Goal: Task Accomplishment & Management: Use online tool/utility

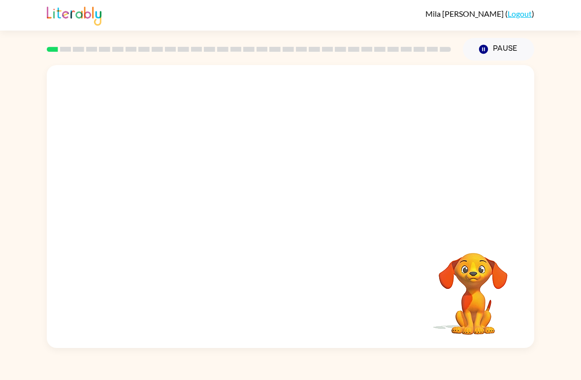
click at [491, 49] on button "Pause Pause" at bounding box center [498, 49] width 71 height 23
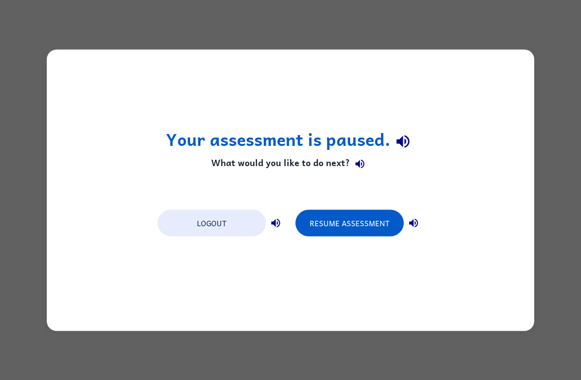
click at [540, 349] on div "Your assessment is paused. What would you like to do next? Logout Resume Assess…" at bounding box center [290, 190] width 581 height 380
click at [362, 217] on button "Resume Assessment" at bounding box center [350, 222] width 108 height 27
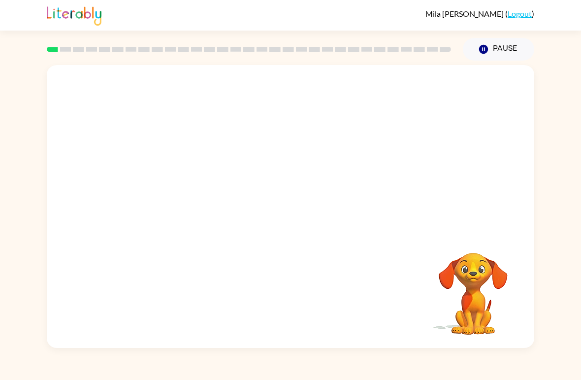
click at [495, 44] on button "Pause Pause" at bounding box center [498, 49] width 71 height 23
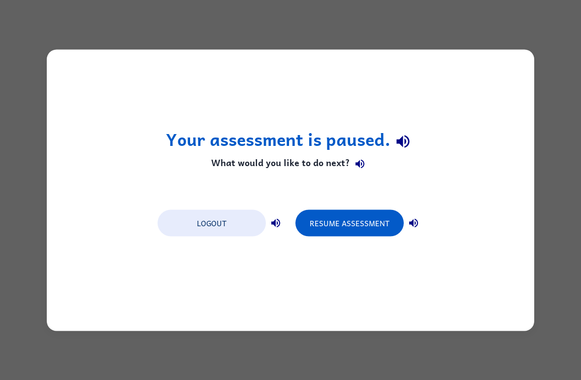
click at [541, 198] on div "Your assessment is paused. What would you like to do next? Logout Resume Assess…" at bounding box center [290, 190] width 581 height 380
click at [373, 229] on button "Resume Assessment" at bounding box center [350, 222] width 108 height 27
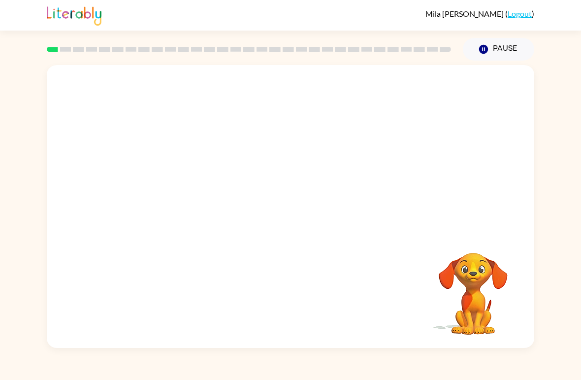
click at [484, 44] on button "Pause Pause" at bounding box center [498, 49] width 71 height 23
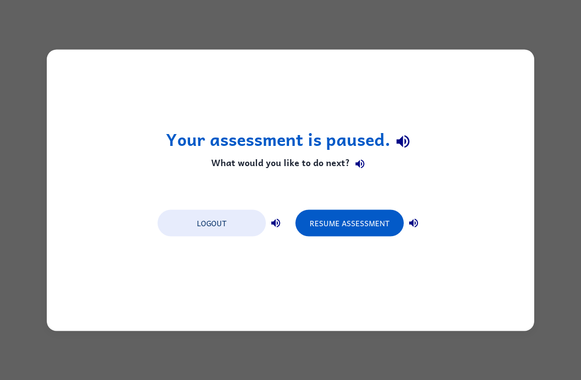
click at [335, 217] on button "Resume Assessment" at bounding box center [350, 222] width 108 height 27
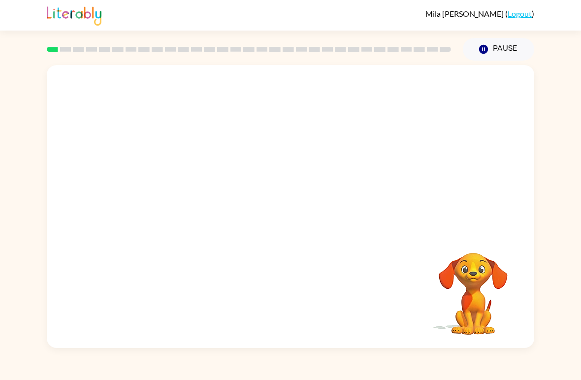
click at [267, 157] on video "Your browser must support playing .mp4 files to use Literably. Please try using…" at bounding box center [291, 148] width 488 height 167
click at [295, 214] on icon "button" at bounding box center [290, 211] width 17 height 17
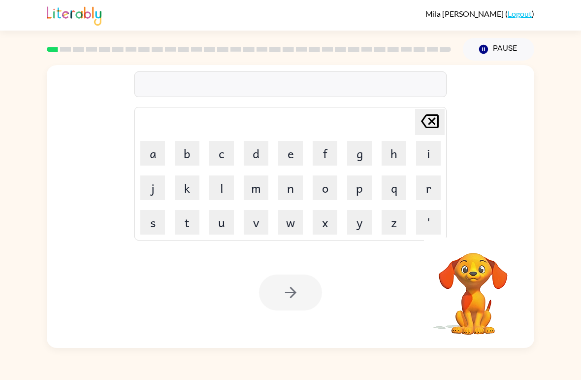
click at [289, 91] on div at bounding box center [290, 84] width 312 height 26
click at [184, 150] on button "b" at bounding box center [187, 153] width 25 height 25
click at [293, 149] on button "e" at bounding box center [290, 153] width 25 height 25
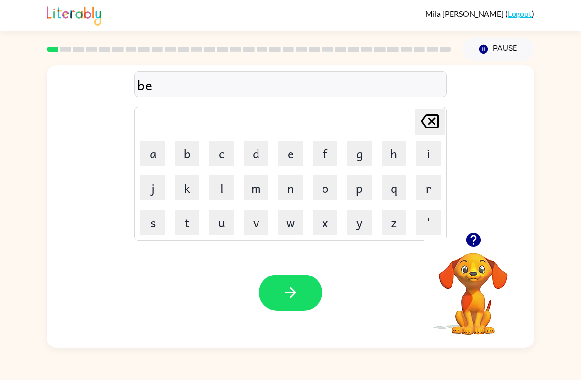
click at [368, 161] on button "g" at bounding box center [359, 153] width 25 height 25
click at [297, 301] on button "button" at bounding box center [290, 292] width 63 height 36
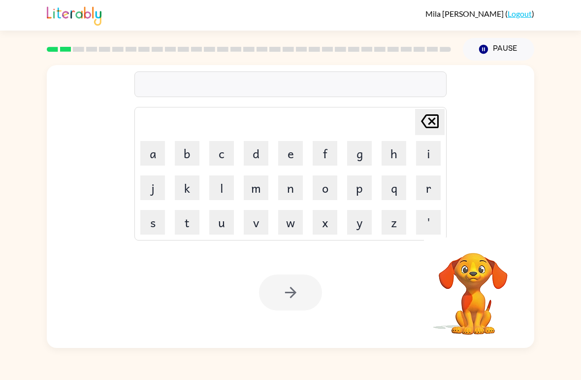
click at [225, 188] on button "l" at bounding box center [221, 187] width 25 height 25
click at [325, 186] on button "o" at bounding box center [325, 187] width 25 height 25
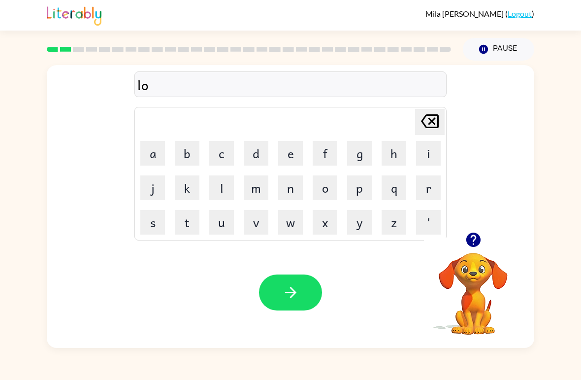
click at [225, 227] on button "u" at bounding box center [221, 222] width 25 height 25
click at [264, 150] on button "d" at bounding box center [256, 153] width 25 height 25
click at [300, 290] on button "button" at bounding box center [290, 292] width 63 height 36
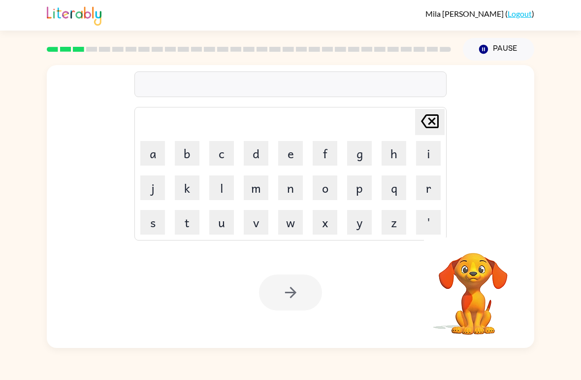
click at [264, 189] on button "m" at bounding box center [256, 187] width 25 height 25
click at [164, 150] on button "a" at bounding box center [152, 153] width 25 height 25
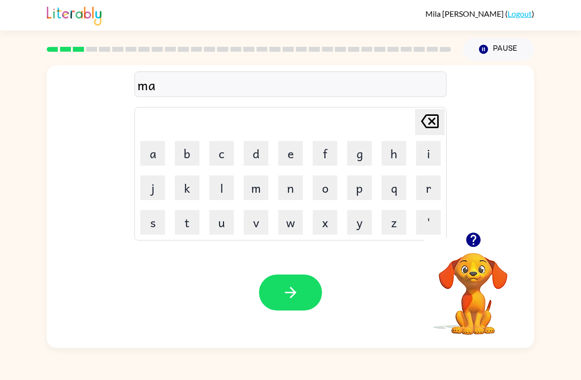
click at [159, 222] on button "s" at bounding box center [152, 222] width 25 height 25
click at [390, 159] on button "h" at bounding box center [394, 153] width 25 height 25
click at [303, 291] on button "button" at bounding box center [290, 292] width 63 height 36
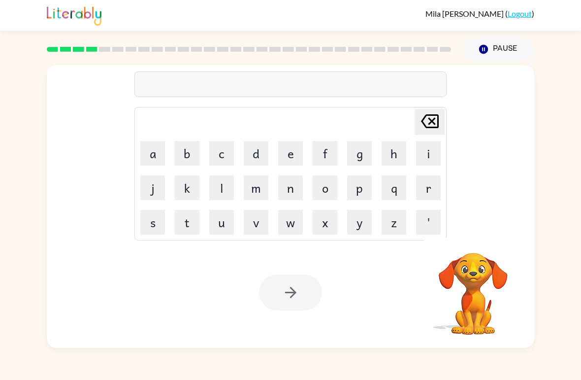
click at [155, 227] on button "s" at bounding box center [152, 222] width 25 height 25
click at [363, 190] on button "p" at bounding box center [359, 187] width 25 height 25
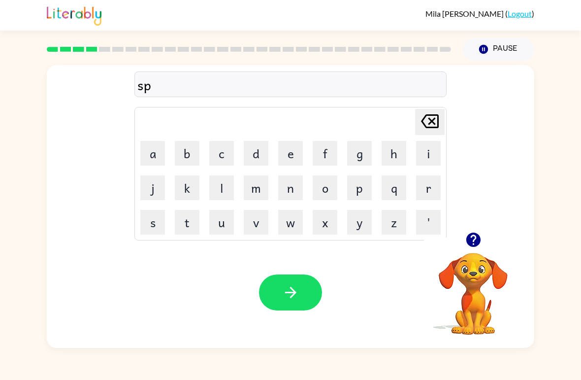
click at [335, 188] on button "o" at bounding box center [325, 187] width 25 height 25
click at [190, 224] on button "t" at bounding box center [187, 222] width 25 height 25
click at [292, 298] on icon "button" at bounding box center [290, 292] width 17 height 17
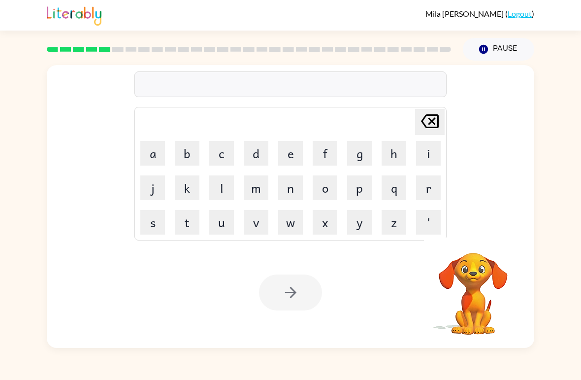
click at [355, 193] on button "p" at bounding box center [359, 187] width 25 height 25
click at [428, 189] on button "r" at bounding box center [428, 187] width 25 height 25
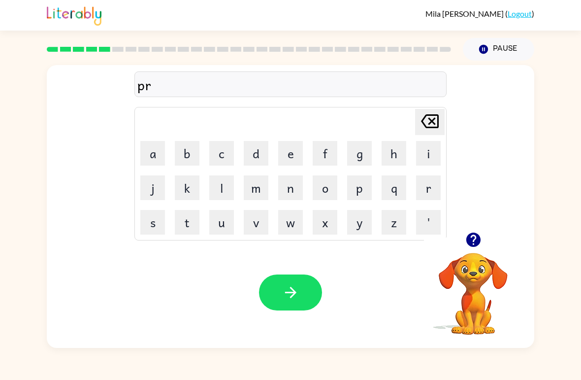
click at [329, 185] on button "o" at bounding box center [325, 187] width 25 height 25
click at [223, 223] on button "u" at bounding box center [221, 222] width 25 height 25
click at [257, 154] on button "d" at bounding box center [256, 153] width 25 height 25
click at [322, 294] on button "button" at bounding box center [290, 292] width 63 height 36
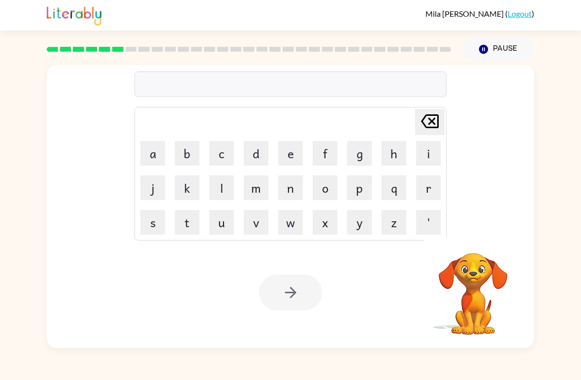
click at [360, 183] on button "p" at bounding box center [359, 187] width 25 height 25
click at [423, 157] on button "i" at bounding box center [428, 153] width 25 height 25
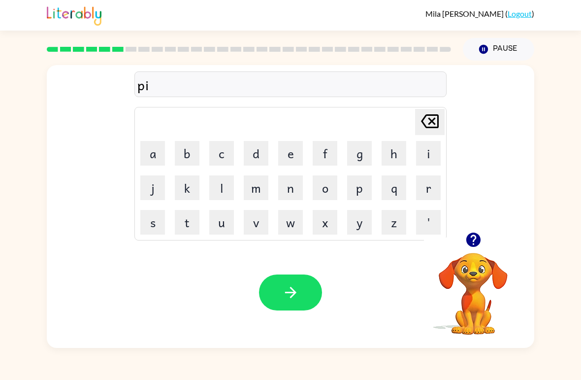
click at [287, 153] on button "e" at bounding box center [290, 153] width 25 height 25
click at [311, 303] on button "button" at bounding box center [290, 292] width 63 height 36
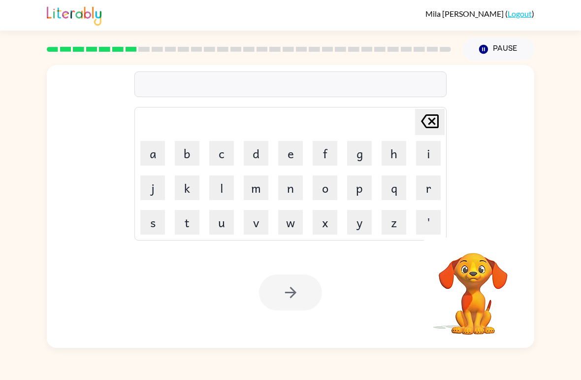
click at [163, 151] on button "a" at bounding box center [152, 153] width 25 height 25
click at [294, 189] on button "n" at bounding box center [290, 187] width 25 height 25
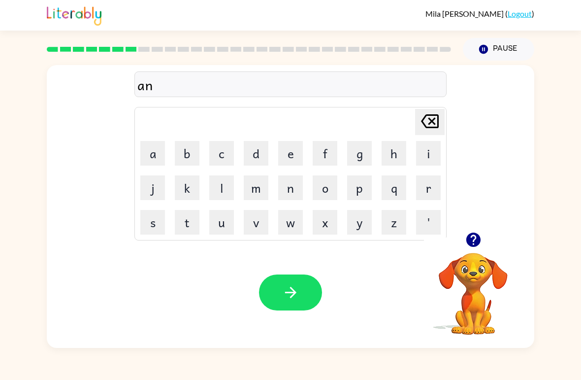
click at [188, 190] on button "k" at bounding box center [187, 187] width 25 height 25
click at [219, 184] on button "l" at bounding box center [221, 187] width 25 height 25
click at [288, 156] on button "e" at bounding box center [290, 153] width 25 height 25
click at [297, 301] on button "button" at bounding box center [290, 292] width 63 height 36
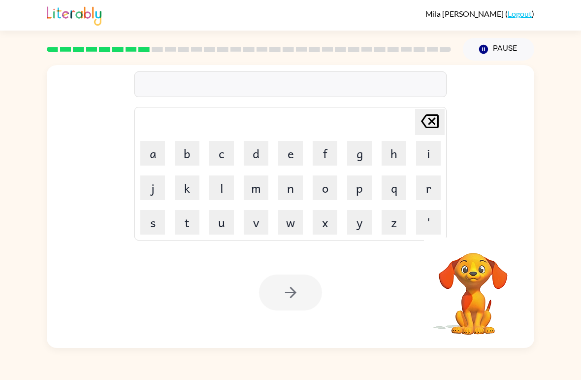
click at [184, 142] on button "b" at bounding box center [187, 153] width 25 height 25
click at [154, 150] on button "a" at bounding box center [152, 153] width 25 height 25
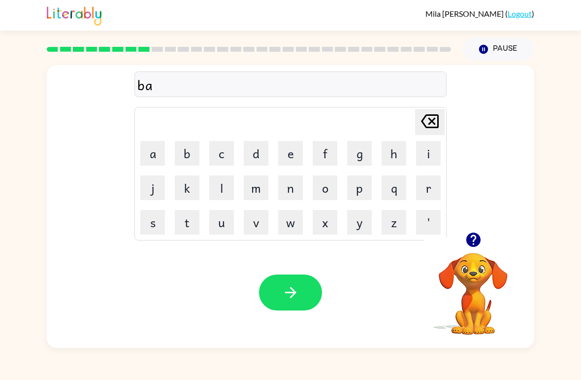
click at [193, 220] on button "t" at bounding box center [187, 222] width 25 height 25
click at [395, 151] on button "h" at bounding box center [394, 153] width 25 height 25
click at [299, 297] on icon "button" at bounding box center [290, 292] width 17 height 17
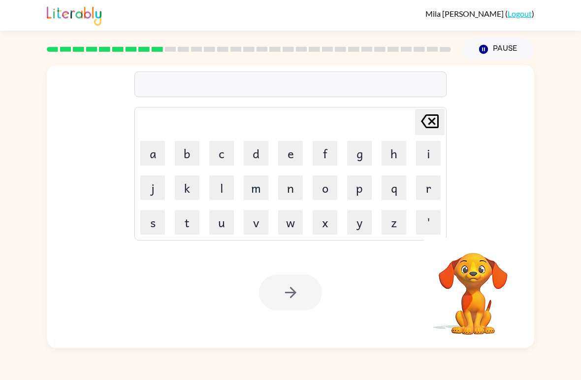
click at [226, 156] on button "c" at bounding box center [221, 153] width 25 height 25
click at [221, 188] on button "l" at bounding box center [221, 187] width 25 height 25
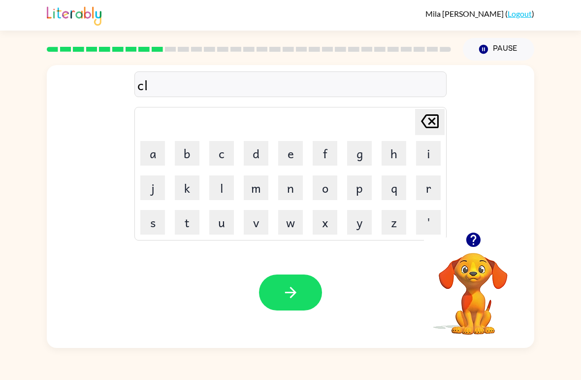
click at [321, 188] on button "o" at bounding box center [325, 187] width 25 height 25
click at [296, 220] on button "w" at bounding box center [290, 222] width 25 height 25
click at [295, 186] on button "n" at bounding box center [290, 187] width 25 height 25
click at [308, 293] on button "button" at bounding box center [290, 292] width 63 height 36
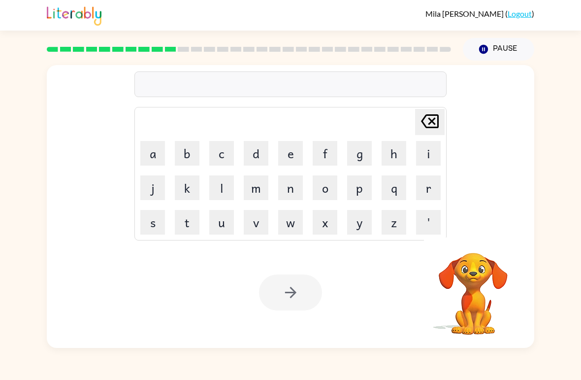
click at [432, 157] on button "i" at bounding box center [428, 153] width 25 height 25
click at [292, 186] on button "n" at bounding box center [290, 187] width 25 height 25
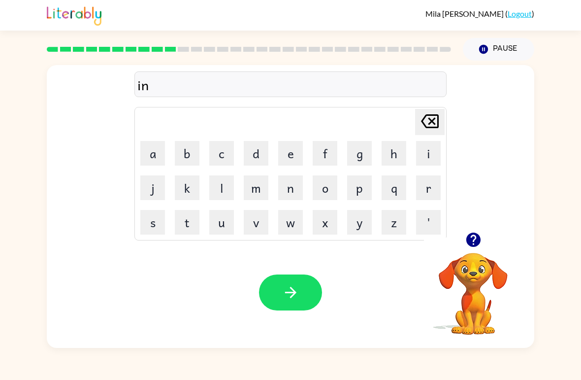
click at [160, 225] on button "s" at bounding box center [152, 222] width 25 height 25
click at [291, 153] on button "e" at bounding box center [290, 153] width 25 height 25
click at [436, 190] on button "r" at bounding box center [428, 187] width 25 height 25
click at [192, 216] on button "t" at bounding box center [187, 222] width 25 height 25
click at [312, 277] on button "button" at bounding box center [290, 292] width 63 height 36
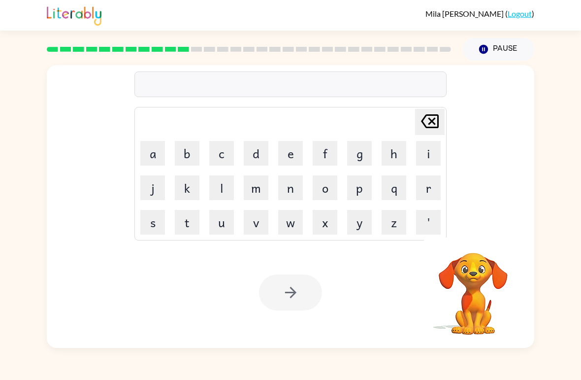
click at [226, 155] on button "c" at bounding box center [221, 153] width 25 height 25
click at [260, 149] on button "d" at bounding box center [256, 153] width 25 height 25
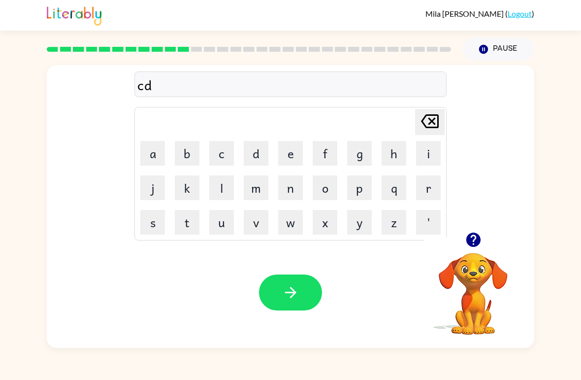
click at [297, 151] on button "e" at bounding box center [290, 153] width 25 height 25
click at [427, 121] on icon "[PERSON_NAME] last character input" at bounding box center [430, 121] width 24 height 24
click at [330, 190] on button "o" at bounding box center [325, 187] width 25 height 25
click at [258, 156] on button "d" at bounding box center [256, 153] width 25 height 25
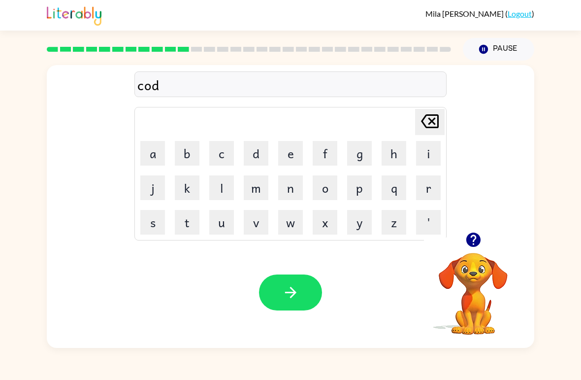
click at [301, 151] on button "e" at bounding box center [290, 153] width 25 height 25
click at [310, 290] on button "button" at bounding box center [290, 292] width 63 height 36
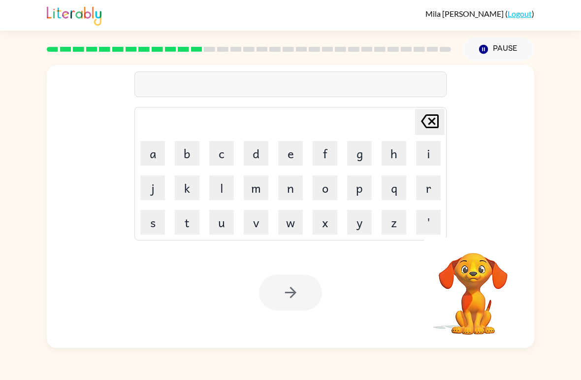
click at [255, 224] on button "v" at bounding box center [256, 222] width 25 height 25
click at [324, 185] on button "o" at bounding box center [325, 187] width 25 height 25
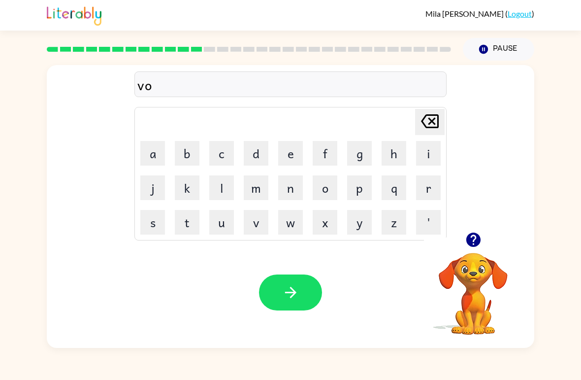
click at [214, 190] on button "l" at bounding box center [221, 187] width 25 height 25
click at [222, 219] on button "u" at bounding box center [221, 222] width 25 height 25
click at [261, 192] on button "m" at bounding box center [256, 187] width 25 height 25
click at [286, 154] on button "e" at bounding box center [290, 153] width 25 height 25
click at [310, 294] on button "button" at bounding box center [290, 292] width 63 height 36
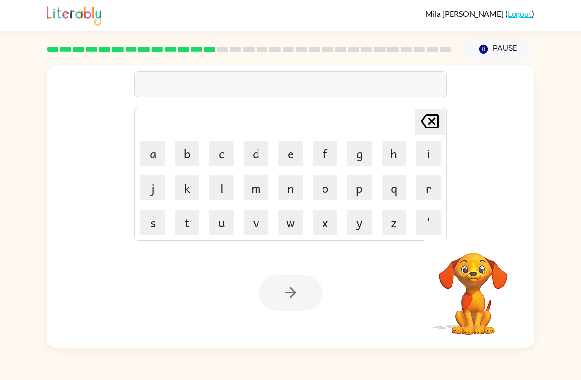
click at [163, 221] on button "s" at bounding box center [152, 222] width 25 height 25
click at [298, 228] on button "w" at bounding box center [290, 222] width 25 height 25
click at [288, 156] on button "e" at bounding box center [290, 153] width 25 height 25
click at [292, 153] on button "e" at bounding box center [290, 153] width 25 height 25
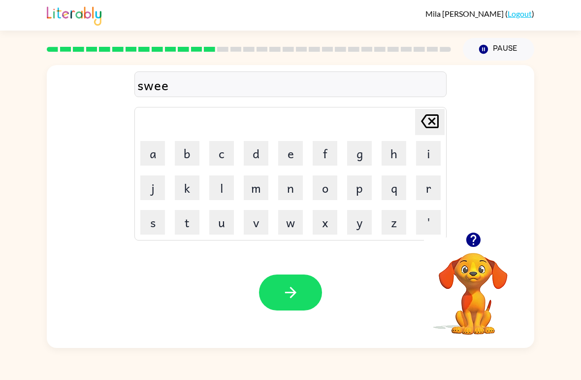
click at [180, 228] on button "t" at bounding box center [187, 222] width 25 height 25
click at [286, 184] on button "n" at bounding box center [290, 187] width 25 height 25
click at [292, 149] on button "e" at bounding box center [290, 153] width 25 height 25
click at [156, 223] on button "s" at bounding box center [152, 222] width 25 height 25
click at [155, 223] on button "s" at bounding box center [152, 222] width 25 height 25
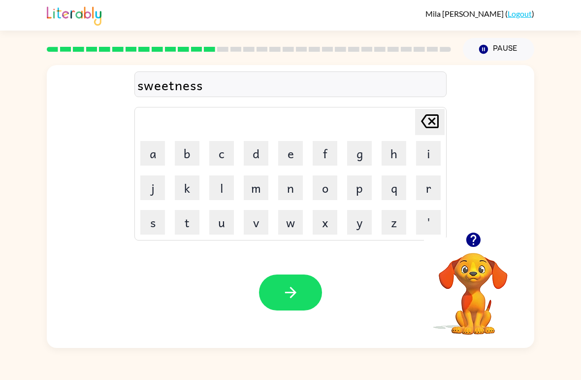
click at [302, 287] on button "button" at bounding box center [290, 292] width 63 height 36
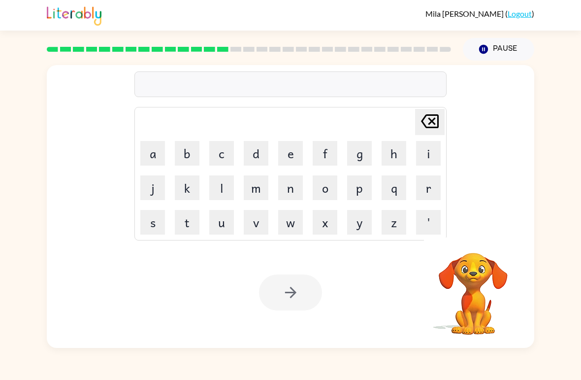
click at [363, 191] on button "p" at bounding box center [359, 187] width 25 height 25
click at [425, 155] on button "i" at bounding box center [428, 153] width 25 height 25
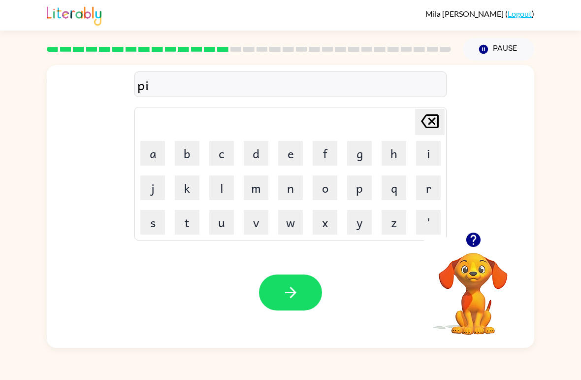
click at [226, 182] on button "l" at bounding box center [221, 187] width 25 height 25
click at [332, 181] on button "o" at bounding box center [325, 187] width 25 height 25
click at [189, 218] on button "t" at bounding box center [187, 222] width 25 height 25
click at [316, 291] on button "button" at bounding box center [290, 292] width 63 height 36
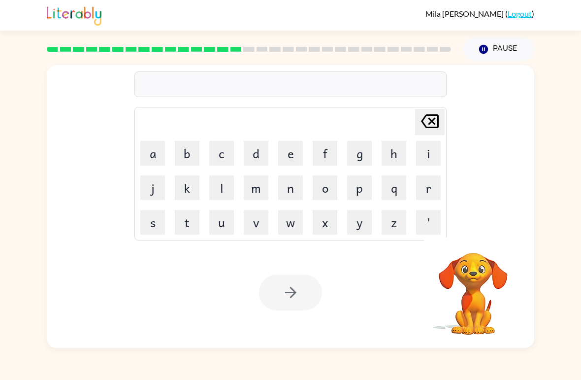
click at [325, 157] on button "f" at bounding box center [325, 153] width 25 height 25
click at [330, 189] on button "o" at bounding box center [325, 187] width 25 height 25
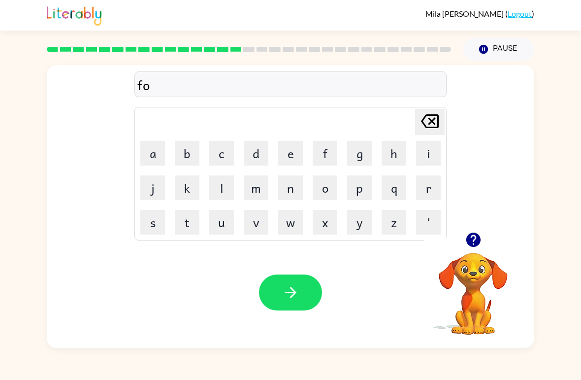
click at [434, 191] on button "r" at bounding box center [428, 187] width 25 height 25
click at [191, 190] on button "k" at bounding box center [187, 187] width 25 height 25
click at [300, 291] on button "button" at bounding box center [290, 292] width 63 height 36
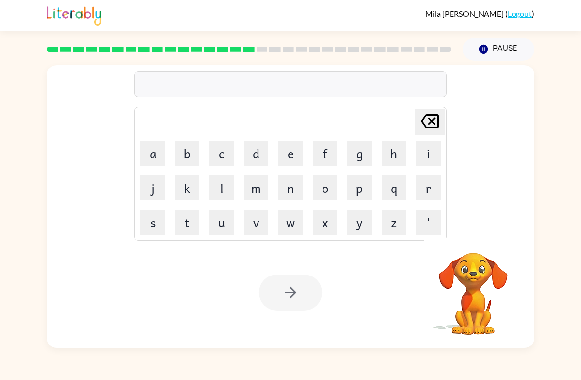
click at [282, 224] on button "w" at bounding box center [290, 222] width 25 height 25
click at [283, 151] on button "e" at bounding box center [290, 153] width 25 height 25
click at [189, 158] on button "b" at bounding box center [187, 153] width 25 height 25
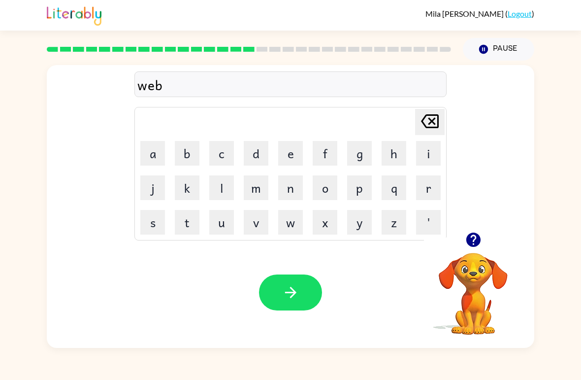
click at [299, 297] on button "button" at bounding box center [290, 292] width 63 height 36
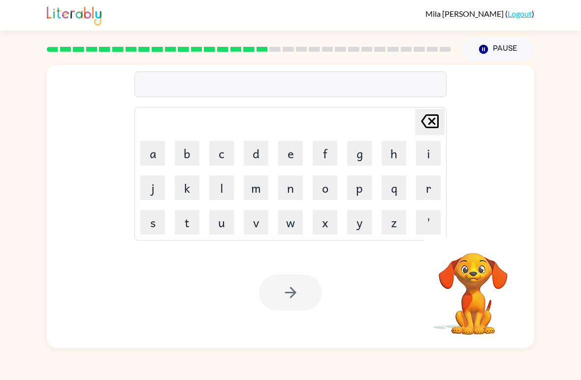
click at [324, 152] on button "f" at bounding box center [325, 153] width 25 height 25
click at [229, 191] on button "l" at bounding box center [221, 187] width 25 height 25
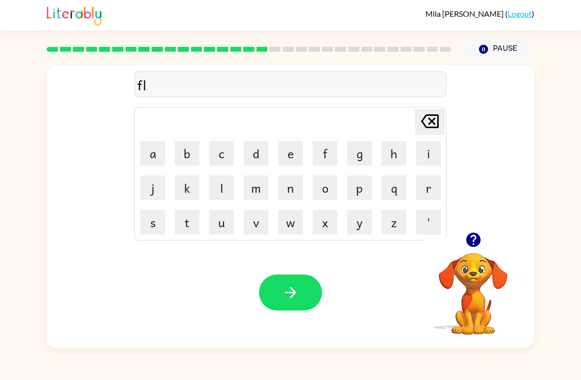
click at [423, 161] on button "i" at bounding box center [428, 153] width 25 height 25
click at [362, 191] on button "p" at bounding box center [359, 187] width 25 height 25
click at [361, 191] on button "p" at bounding box center [359, 187] width 25 height 25
click at [423, 159] on button "i" at bounding box center [428, 153] width 25 height 25
click at [300, 189] on button "n" at bounding box center [290, 187] width 25 height 25
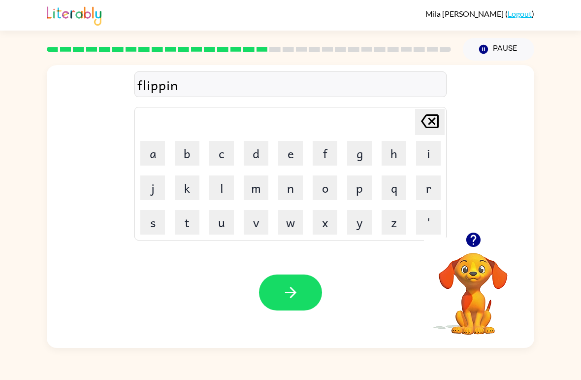
click at [362, 155] on button "g" at bounding box center [359, 153] width 25 height 25
click at [291, 280] on button "button" at bounding box center [290, 292] width 63 height 36
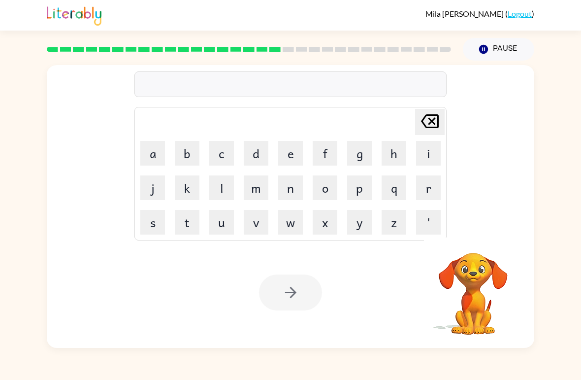
click at [154, 227] on button "s" at bounding box center [152, 222] width 25 height 25
click at [299, 188] on button "n" at bounding box center [290, 187] width 25 height 25
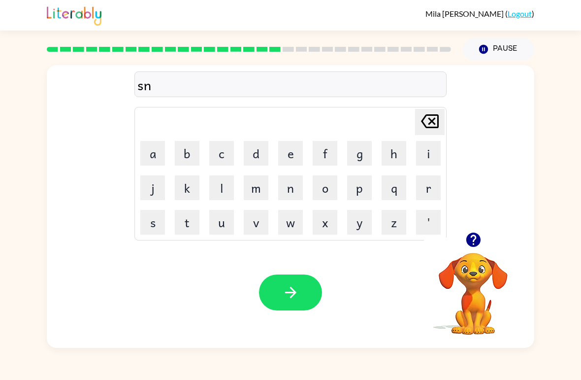
click at [326, 188] on button "o" at bounding box center [325, 187] width 25 height 25
click at [428, 195] on button "r" at bounding box center [428, 187] width 25 height 25
click at [190, 220] on button "t" at bounding box center [187, 222] width 25 height 25
click at [304, 288] on button "button" at bounding box center [290, 292] width 63 height 36
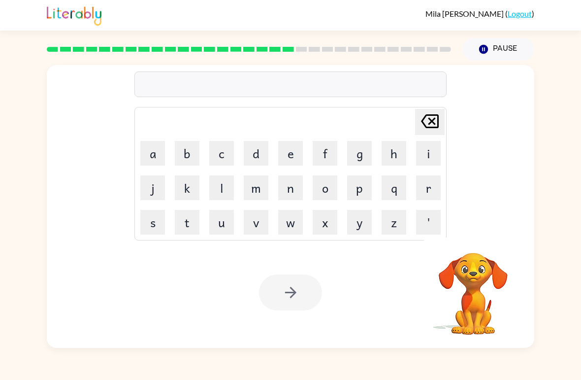
click at [288, 154] on button "e" at bounding box center [290, 153] width 25 height 25
click at [152, 151] on button "a" at bounding box center [152, 153] width 25 height 25
click at [150, 224] on button "s" at bounding box center [152, 222] width 25 height 25
click at [364, 229] on button "y" at bounding box center [359, 222] width 25 height 25
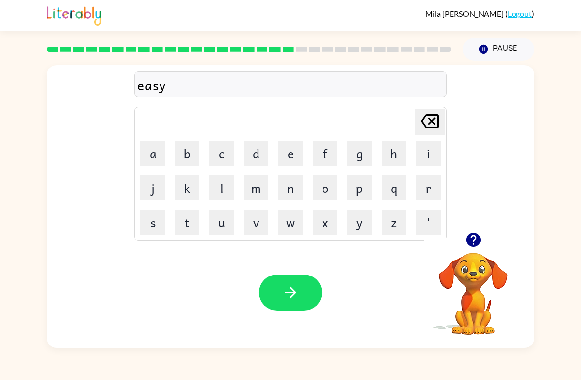
click at [304, 299] on button "button" at bounding box center [290, 292] width 63 height 36
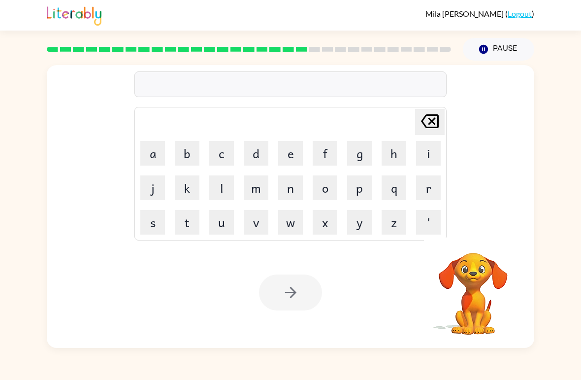
click at [261, 153] on button "d" at bounding box center [256, 153] width 25 height 25
click at [424, 156] on button "i" at bounding box center [428, 153] width 25 height 25
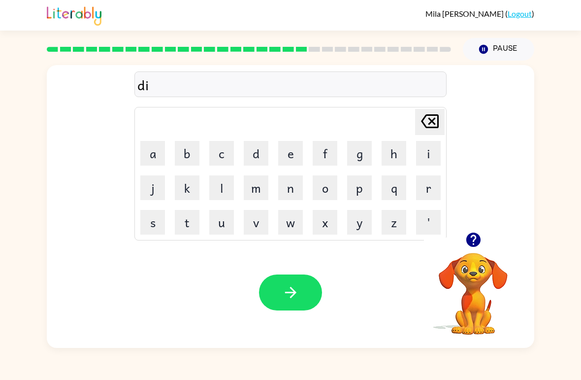
click at [158, 225] on button "s" at bounding box center [152, 222] width 25 height 25
click at [396, 155] on button "h" at bounding box center [394, 153] width 25 height 25
click at [293, 146] on button "e" at bounding box center [290, 153] width 25 height 25
click at [152, 213] on button "s" at bounding box center [152, 222] width 25 height 25
click at [300, 298] on button "button" at bounding box center [290, 292] width 63 height 36
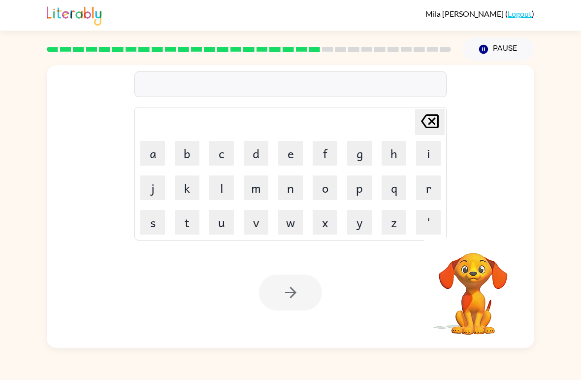
click at [327, 145] on button "f" at bounding box center [325, 153] width 25 height 25
click at [228, 185] on button "l" at bounding box center [221, 187] width 25 height 25
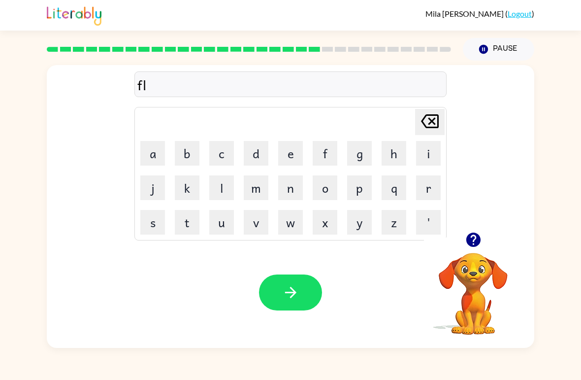
click at [222, 220] on button "u" at bounding box center [221, 222] width 25 height 25
click at [189, 216] on button "t" at bounding box center [187, 222] width 25 height 25
click at [286, 146] on button "e" at bounding box center [290, 153] width 25 height 25
click at [301, 290] on button "button" at bounding box center [290, 292] width 63 height 36
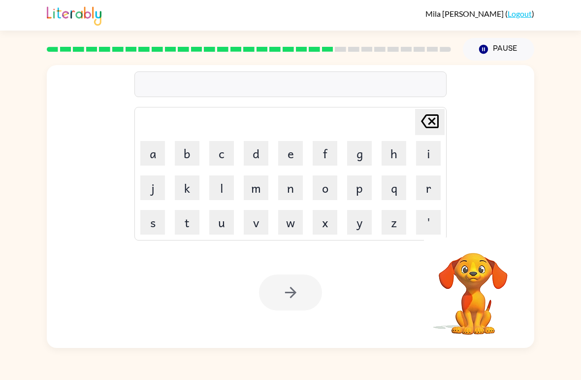
click at [253, 186] on button "m" at bounding box center [256, 187] width 25 height 25
click at [427, 157] on button "i" at bounding box center [428, 153] width 25 height 25
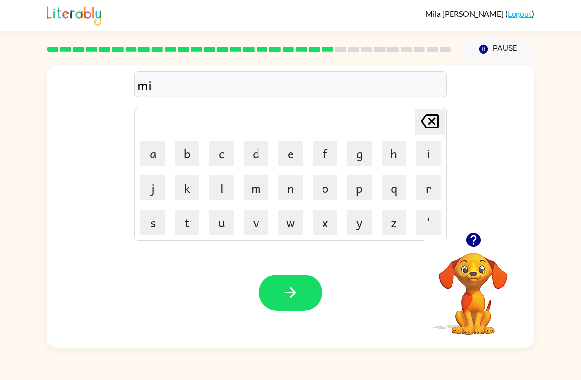
click at [256, 149] on button "d" at bounding box center [256, 153] width 25 height 25
click at [291, 187] on button "n" at bounding box center [290, 187] width 25 height 25
click at [428, 153] on button "i" at bounding box center [428, 153] width 25 height 25
click at [362, 151] on button "g" at bounding box center [359, 153] width 25 height 25
click at [392, 159] on button "h" at bounding box center [394, 153] width 25 height 25
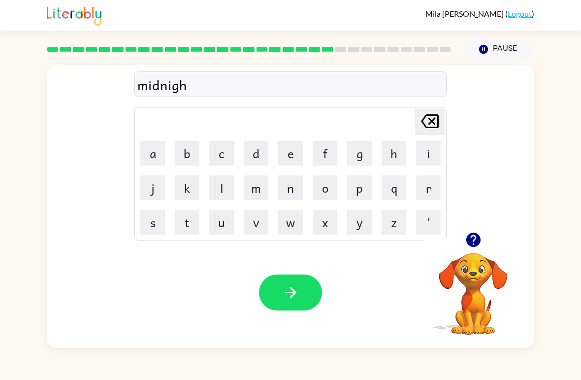
click at [193, 218] on button "t" at bounding box center [187, 222] width 25 height 25
click at [294, 285] on icon "button" at bounding box center [290, 292] width 17 height 17
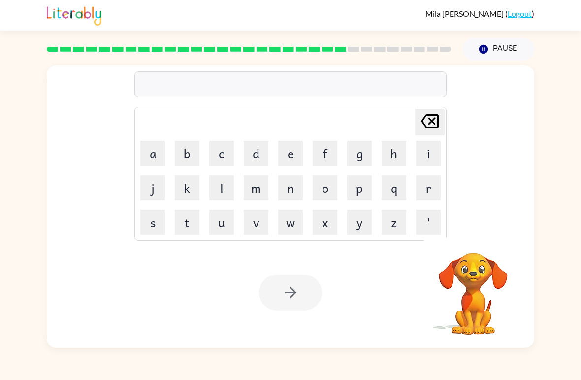
click at [287, 219] on button "w" at bounding box center [290, 222] width 25 height 25
click at [431, 154] on button "i" at bounding box center [428, 153] width 25 height 25
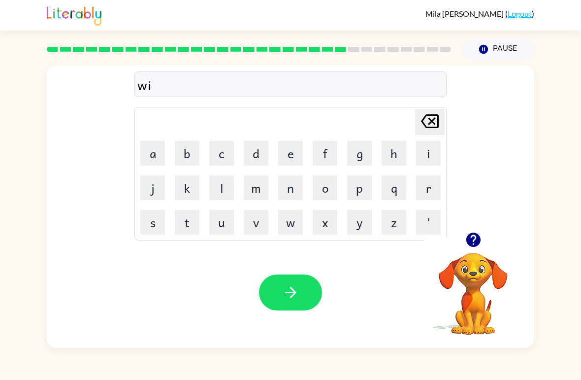
click at [196, 219] on button "t" at bounding box center [187, 222] width 25 height 25
click at [294, 149] on button "e" at bounding box center [290, 153] width 25 height 25
click at [427, 193] on button "r" at bounding box center [428, 187] width 25 height 25
click at [432, 134] on div "[PERSON_NAME] last character input" at bounding box center [430, 121] width 24 height 25
click at [432, 133] on div "[PERSON_NAME] last character input" at bounding box center [430, 121] width 24 height 25
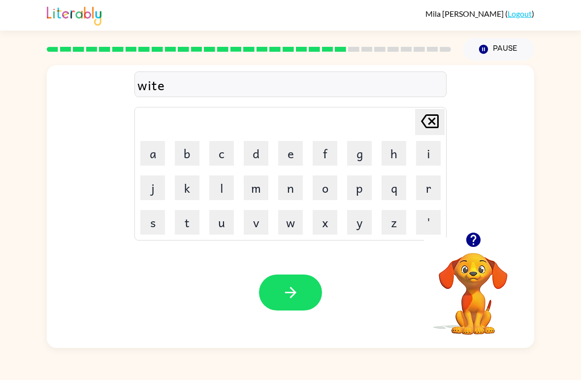
click at [442, 129] on button "[PERSON_NAME] last character input" at bounding box center [430, 122] width 30 height 26
click at [295, 190] on button "n" at bounding box center [290, 187] width 25 height 25
click at [190, 226] on button "t" at bounding box center [187, 222] width 25 height 25
click at [289, 151] on button "e" at bounding box center [290, 153] width 25 height 25
click at [423, 186] on button "r" at bounding box center [428, 187] width 25 height 25
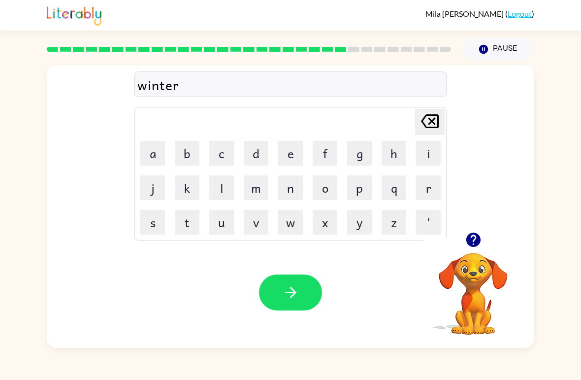
click at [297, 291] on icon "button" at bounding box center [290, 292] width 17 height 17
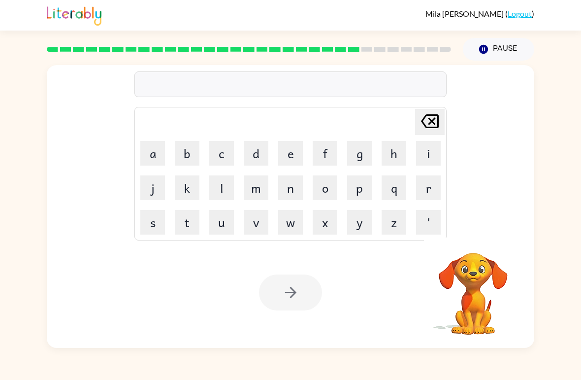
click at [264, 153] on button "d" at bounding box center [256, 153] width 25 height 25
click at [295, 148] on button "e" at bounding box center [290, 153] width 25 height 25
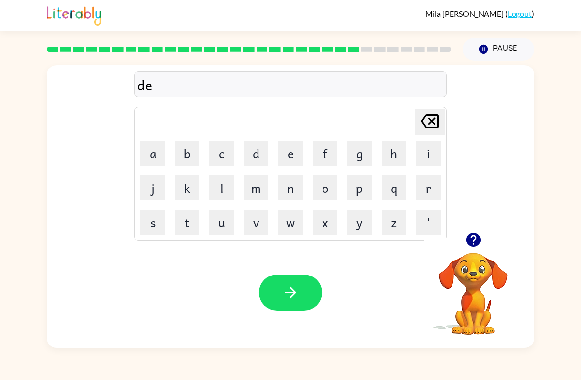
click at [231, 148] on button "c" at bounding box center [221, 153] width 25 height 25
click at [432, 153] on button "i" at bounding box center [428, 153] width 25 height 25
click at [264, 151] on button "d" at bounding box center [256, 153] width 25 height 25
click at [428, 150] on button "i" at bounding box center [428, 153] width 25 height 25
click at [294, 193] on button "n" at bounding box center [290, 187] width 25 height 25
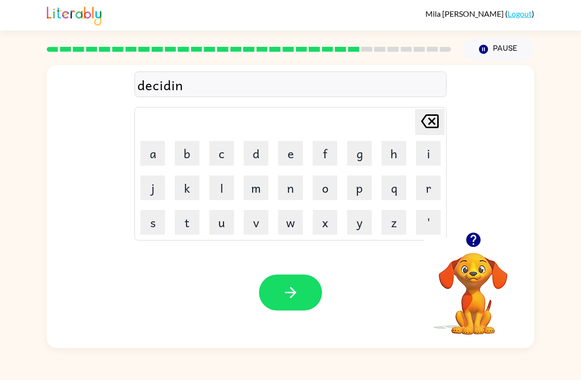
click at [363, 159] on button "g" at bounding box center [359, 153] width 25 height 25
click at [308, 309] on button "button" at bounding box center [290, 292] width 63 height 36
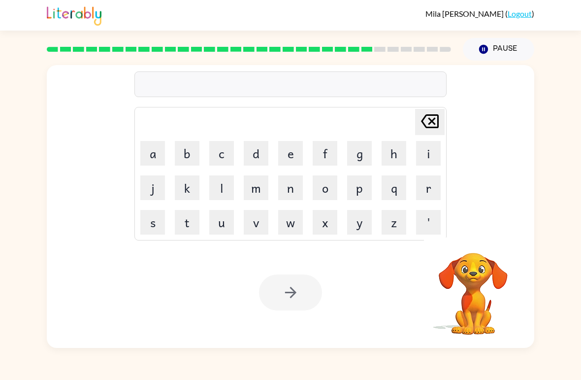
click at [429, 195] on button "r" at bounding box center [428, 187] width 25 height 25
click at [329, 180] on button "o" at bounding box center [325, 187] width 25 height 25
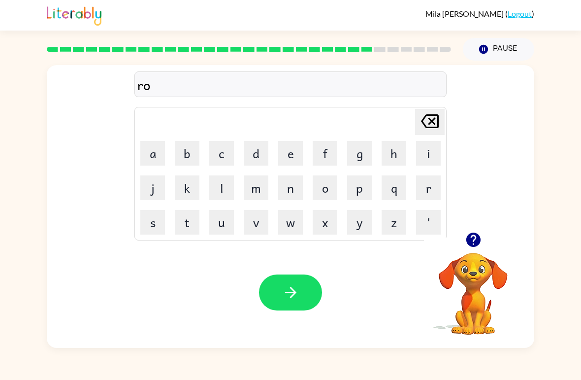
click at [228, 150] on button "c" at bounding box center [221, 153] width 25 height 25
click at [181, 196] on button "k" at bounding box center [187, 187] width 25 height 25
click at [293, 146] on button "e" at bounding box center [290, 153] width 25 height 25
click at [187, 219] on button "t" at bounding box center [187, 222] width 25 height 25
click at [287, 289] on icon "button" at bounding box center [290, 292] width 17 height 17
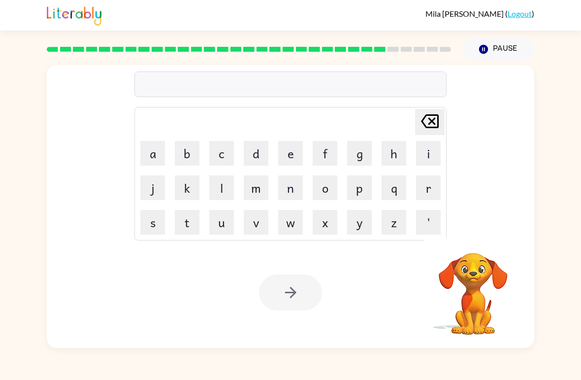
click at [230, 216] on button "u" at bounding box center [221, 222] width 25 height 25
click at [294, 187] on button "n" at bounding box center [290, 187] width 25 height 25
click at [431, 150] on button "i" at bounding box center [428, 153] width 25 height 25
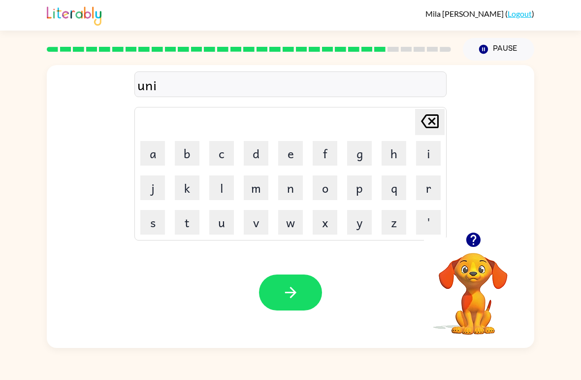
click at [326, 150] on button "f" at bounding box center [325, 153] width 25 height 25
click at [328, 185] on button "o" at bounding box center [325, 187] width 25 height 25
click at [429, 190] on button "r" at bounding box center [428, 187] width 25 height 25
click at [266, 186] on button "m" at bounding box center [256, 187] width 25 height 25
click at [298, 294] on icon "button" at bounding box center [290, 292] width 17 height 17
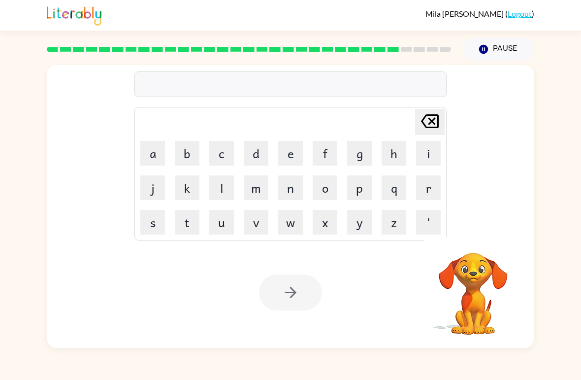
click at [224, 144] on button "c" at bounding box center [221, 153] width 25 height 25
click at [394, 159] on button "h" at bounding box center [394, 153] width 25 height 25
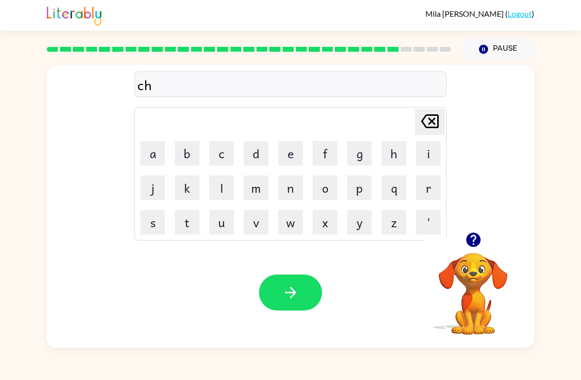
click at [157, 157] on button "a" at bounding box center [152, 153] width 25 height 25
click at [425, 151] on button "i" at bounding box center [428, 153] width 25 height 25
click at [292, 182] on button "n" at bounding box center [290, 187] width 25 height 25
click at [292, 292] on icon "button" at bounding box center [290, 292] width 17 height 17
click at [223, 153] on button "c" at bounding box center [221, 153] width 25 height 25
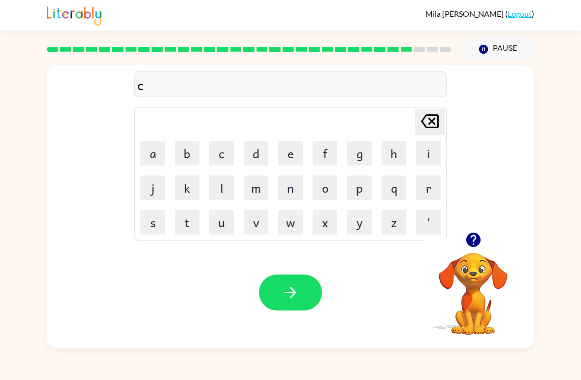
click at [225, 218] on button "u" at bounding box center [221, 222] width 25 height 25
click at [298, 190] on button "n" at bounding box center [290, 187] width 25 height 25
click at [437, 118] on icon "[PERSON_NAME] last character input" at bounding box center [430, 121] width 24 height 24
click at [399, 152] on button "h" at bounding box center [394, 153] width 25 height 25
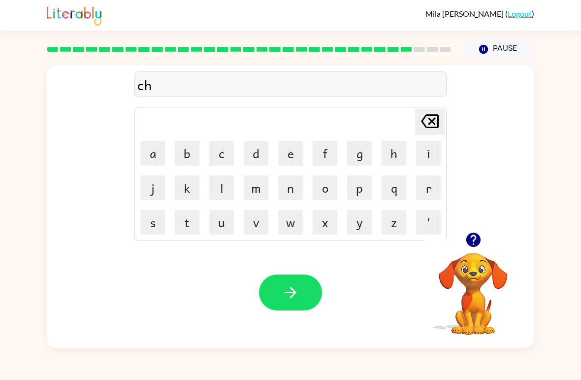
click at [232, 221] on button "u" at bounding box center [221, 222] width 25 height 25
click at [295, 186] on button "n" at bounding box center [290, 187] width 25 height 25
click at [183, 188] on button "k" at bounding box center [187, 187] width 25 height 25
click at [293, 300] on icon "button" at bounding box center [290, 292] width 17 height 17
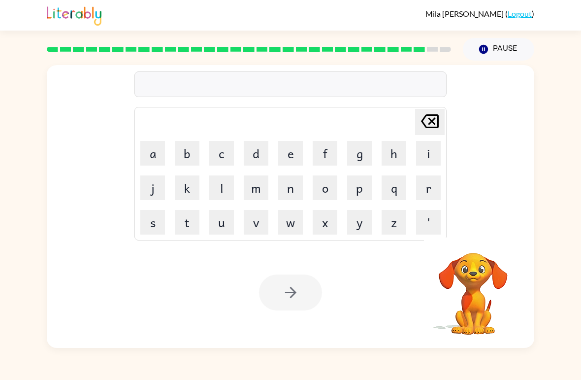
click at [186, 216] on button "t" at bounding box center [187, 222] width 25 height 25
click at [393, 154] on button "h" at bounding box center [394, 153] width 25 height 25
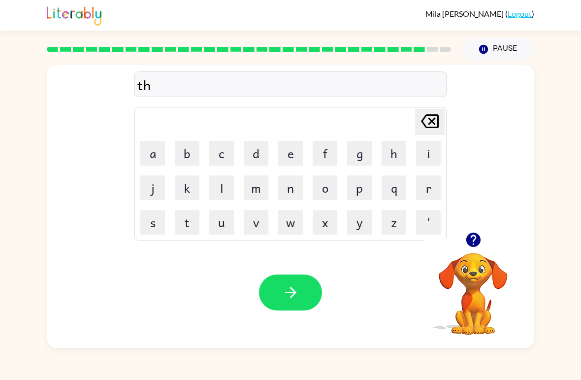
click at [431, 145] on button "i" at bounding box center [428, 153] width 25 height 25
click at [428, 190] on button "r" at bounding box center [428, 187] width 25 height 25
click at [153, 221] on button "s" at bounding box center [152, 222] width 25 height 25
click at [293, 150] on button "e" at bounding box center [290, 153] width 25 height 25
click at [193, 221] on button "t" at bounding box center [187, 222] width 25 height 25
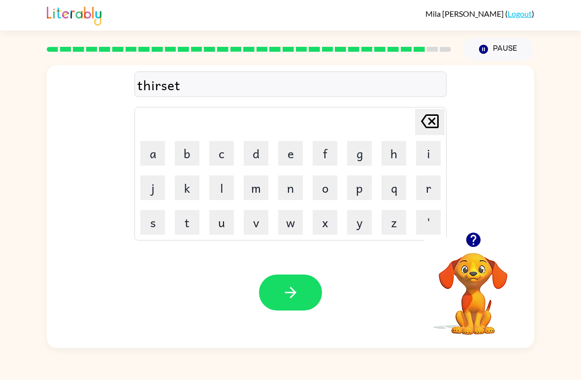
click at [430, 120] on icon at bounding box center [430, 121] width 18 height 14
click at [427, 125] on icon "[PERSON_NAME] last character input" at bounding box center [430, 121] width 24 height 24
click at [163, 227] on button "s" at bounding box center [152, 222] width 25 height 25
click at [191, 225] on button "t" at bounding box center [187, 222] width 25 height 25
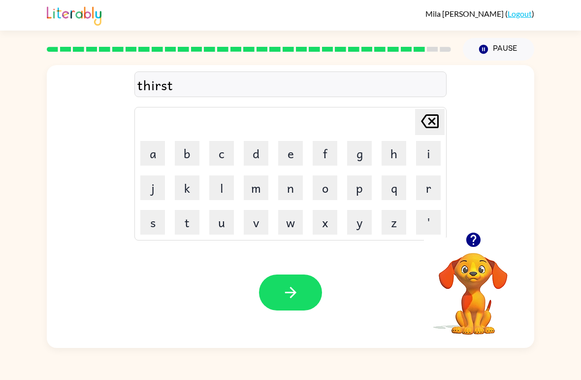
click at [290, 282] on button "button" at bounding box center [290, 292] width 63 height 36
click at [330, 155] on button "f" at bounding box center [325, 153] width 25 height 25
click at [437, 155] on button "i" at bounding box center [428, 153] width 25 height 25
click at [296, 185] on button "n" at bounding box center [290, 187] width 25 height 25
click at [361, 152] on button "g" at bounding box center [359, 153] width 25 height 25
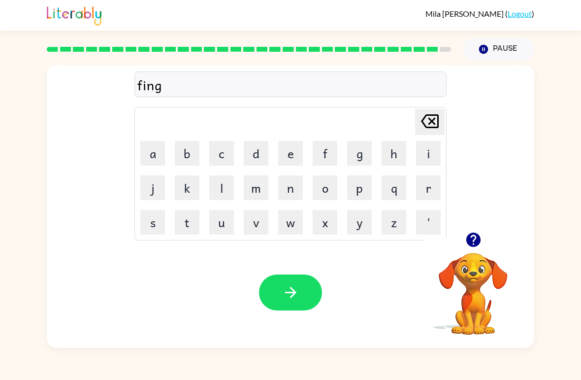
click at [298, 148] on button "e" at bounding box center [290, 153] width 25 height 25
click at [429, 190] on button "r" at bounding box center [428, 187] width 25 height 25
click at [292, 188] on button "n" at bounding box center [290, 187] width 25 height 25
click at [158, 160] on button "a" at bounding box center [152, 153] width 25 height 25
click at [426, 155] on button "i" at bounding box center [428, 153] width 25 height 25
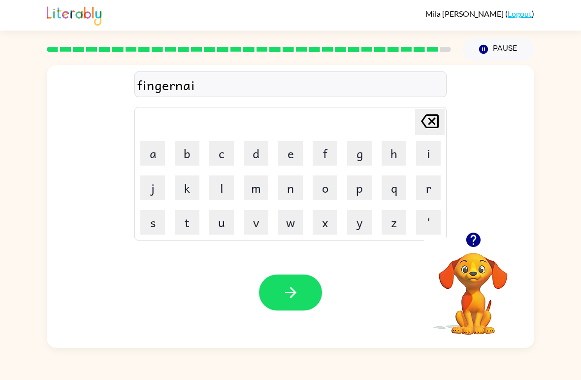
click at [227, 186] on button "l" at bounding box center [221, 187] width 25 height 25
click at [297, 303] on button "button" at bounding box center [290, 292] width 63 height 36
